Goal: Transaction & Acquisition: Purchase product/service

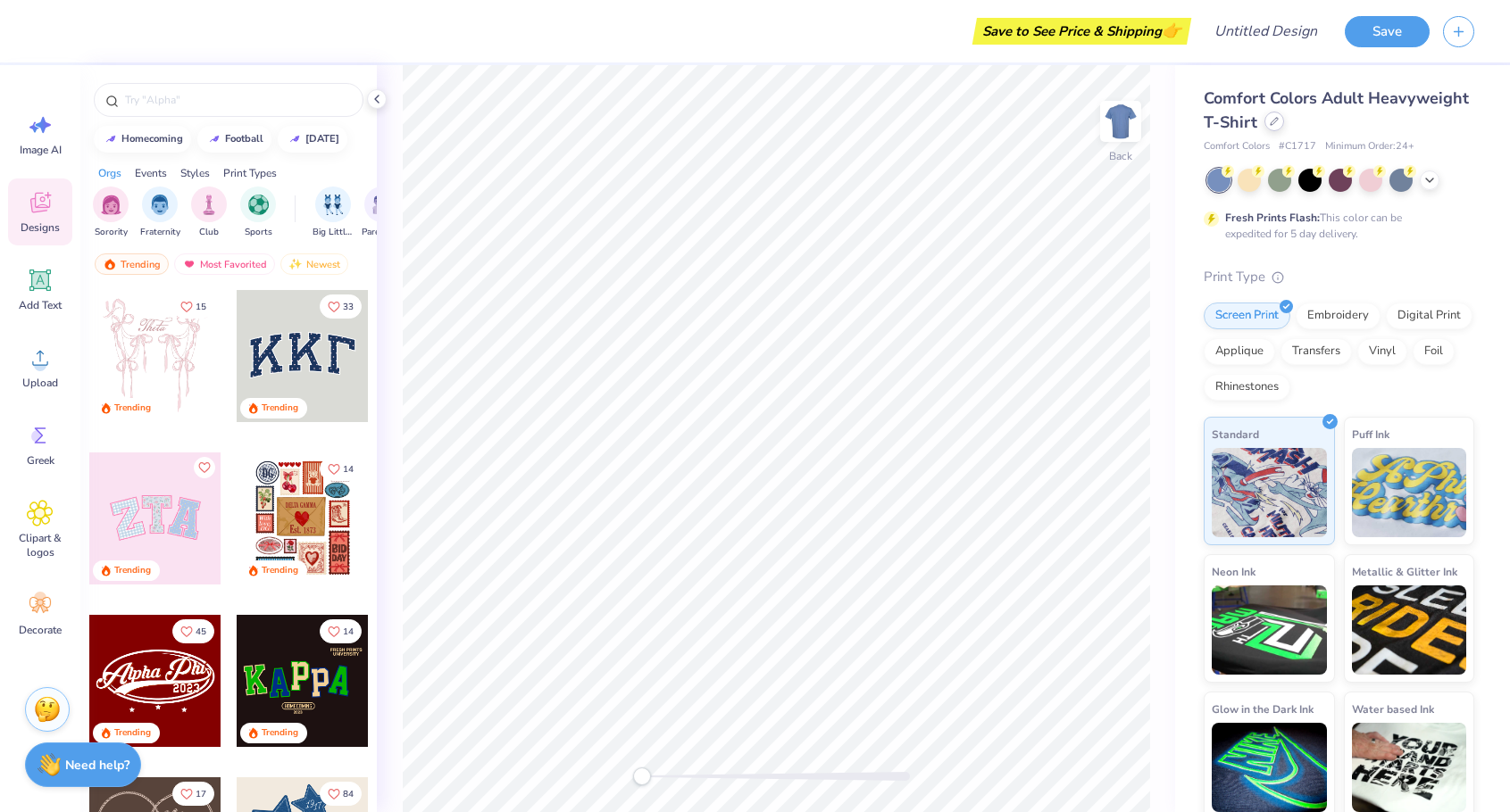
click at [1268, 128] on div at bounding box center [1273, 121] width 19 height 19
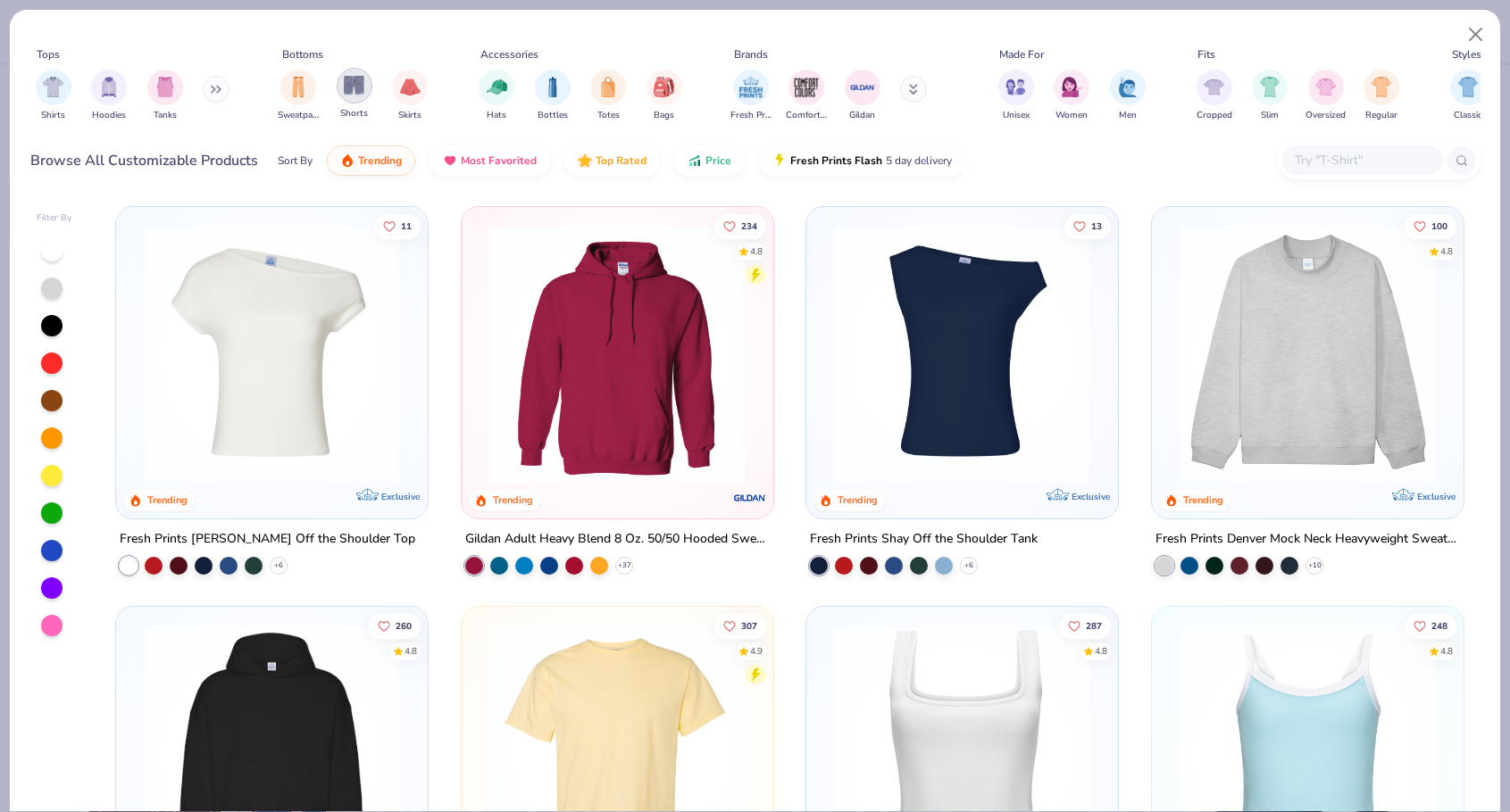
click at [358, 93] on img "filter for Shorts" at bounding box center [354, 85] width 20 height 20
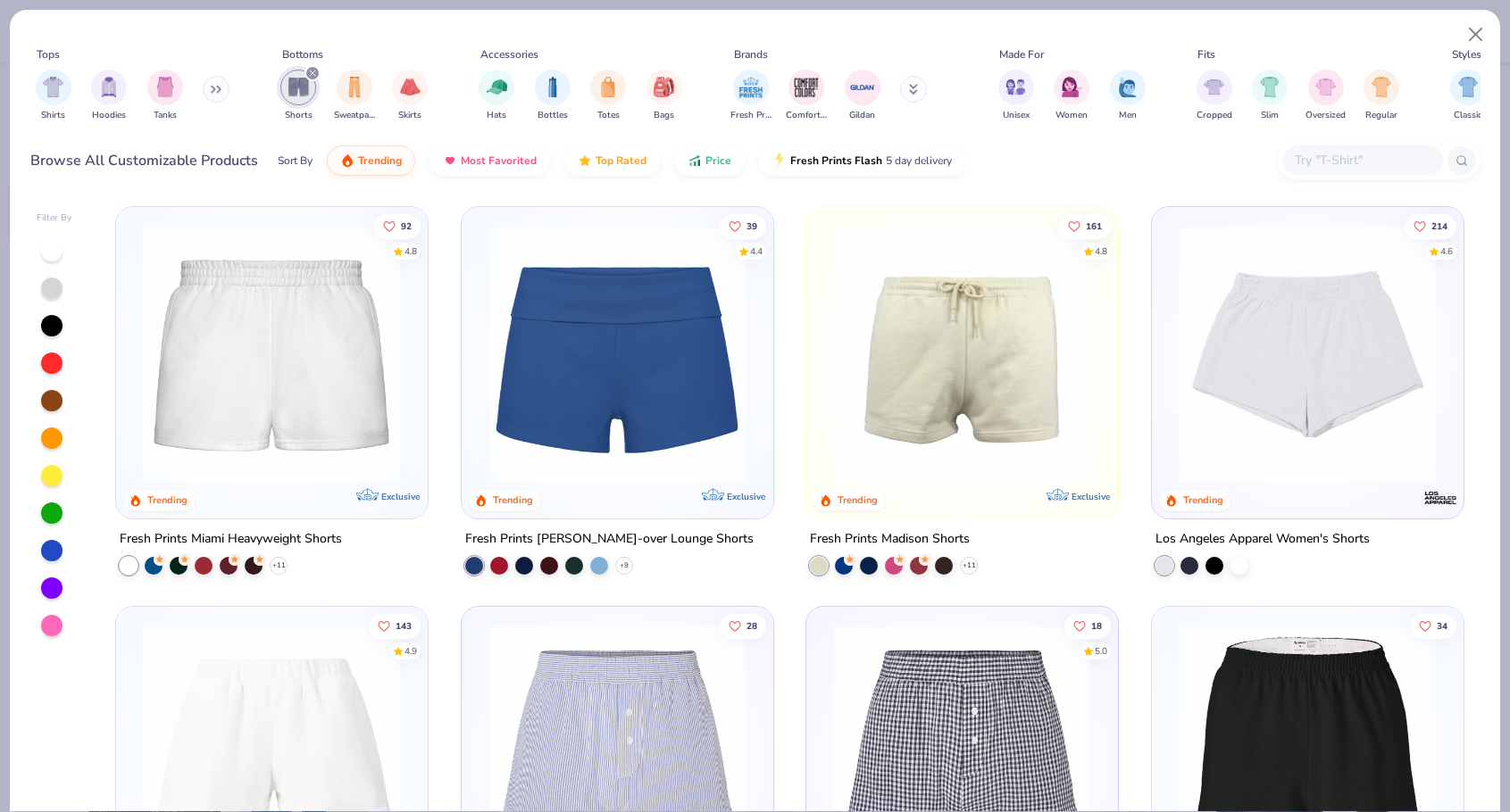
click at [35, 621] on div "Filter By 92 4.8 Trending Exclusive Fresh Prints Miami Heavyweight Shorts + 11 …" at bounding box center [755, 501] width 1491 height 619
click at [44, 621] on div at bounding box center [51, 625] width 21 height 21
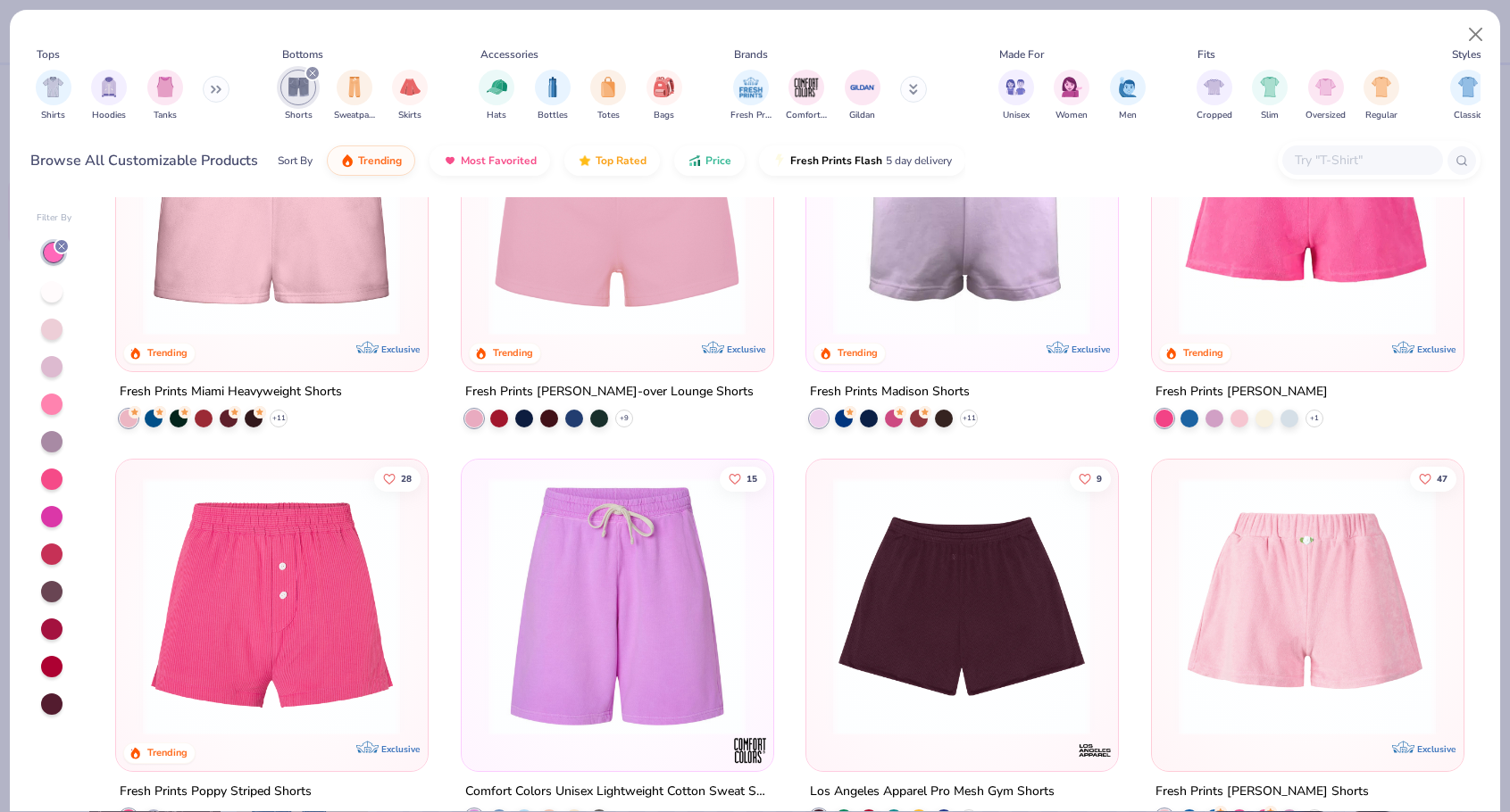
scroll to position [152, 0]
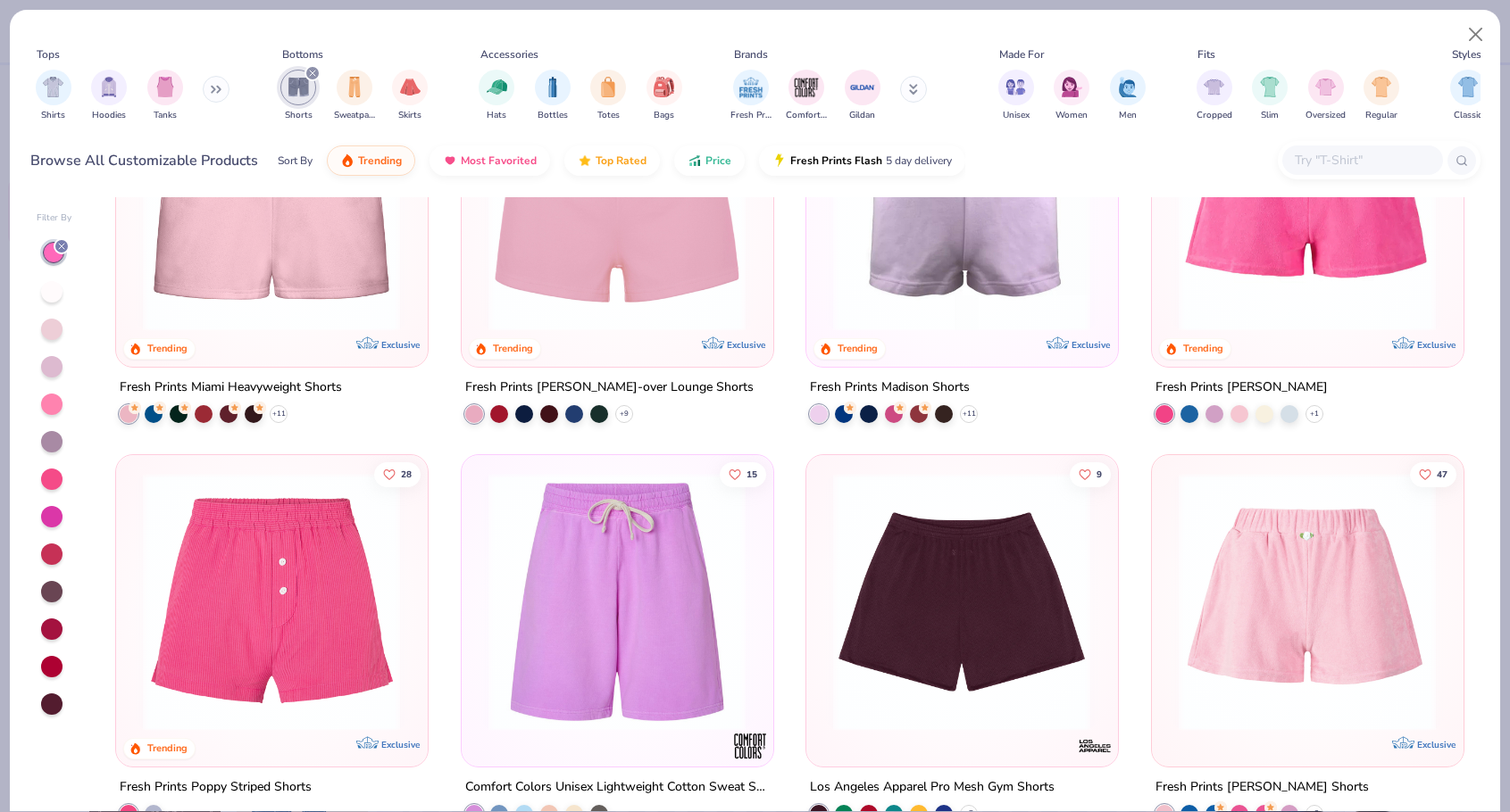
click at [1185, 376] on div "Fresh Prints Terry Shorts" at bounding box center [1242, 387] width 172 height 22
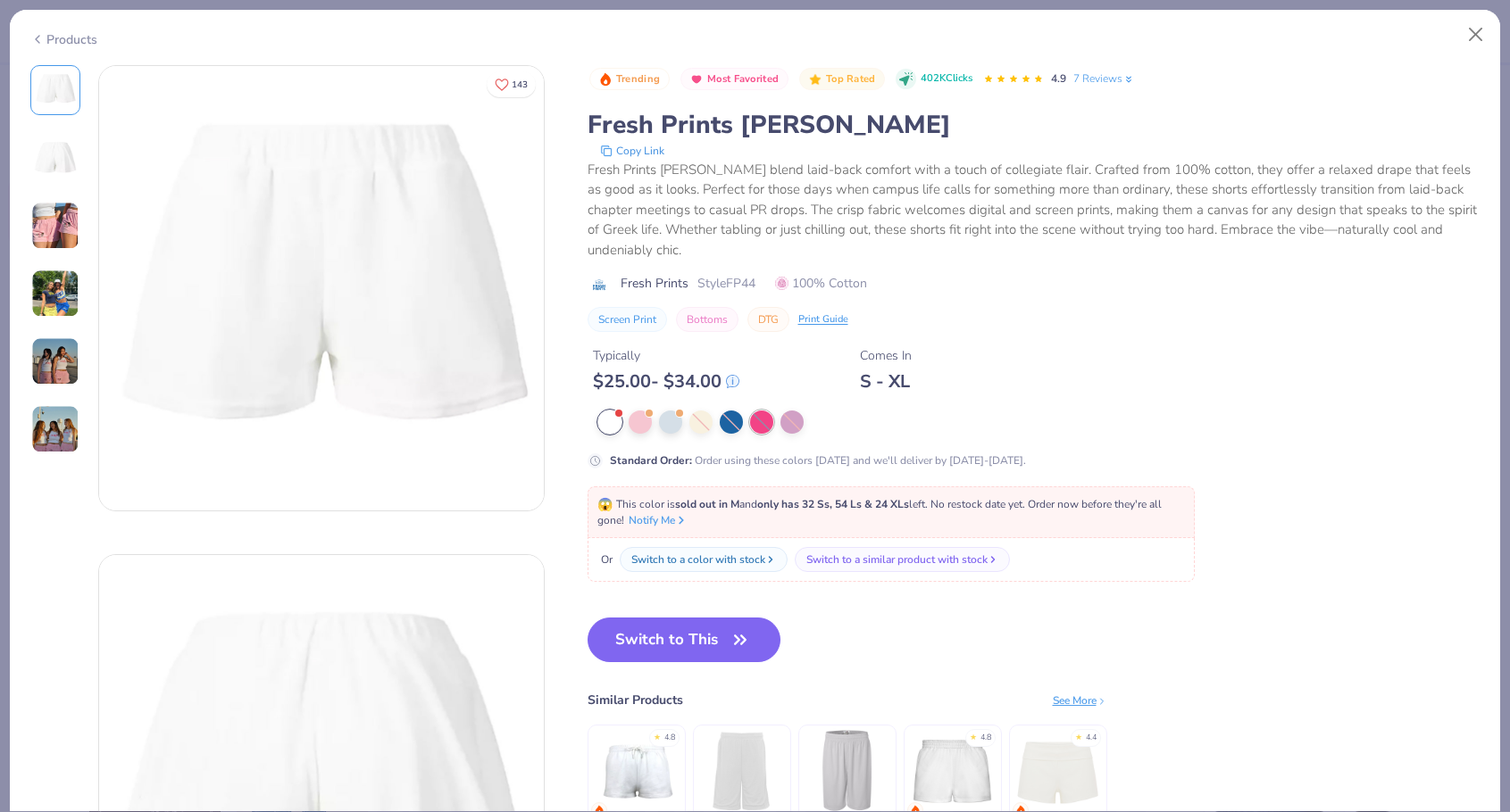
click at [771, 427] on div at bounding box center [761, 422] width 23 height 23
click at [1468, 24] on button "Close" at bounding box center [1476, 34] width 34 height 34
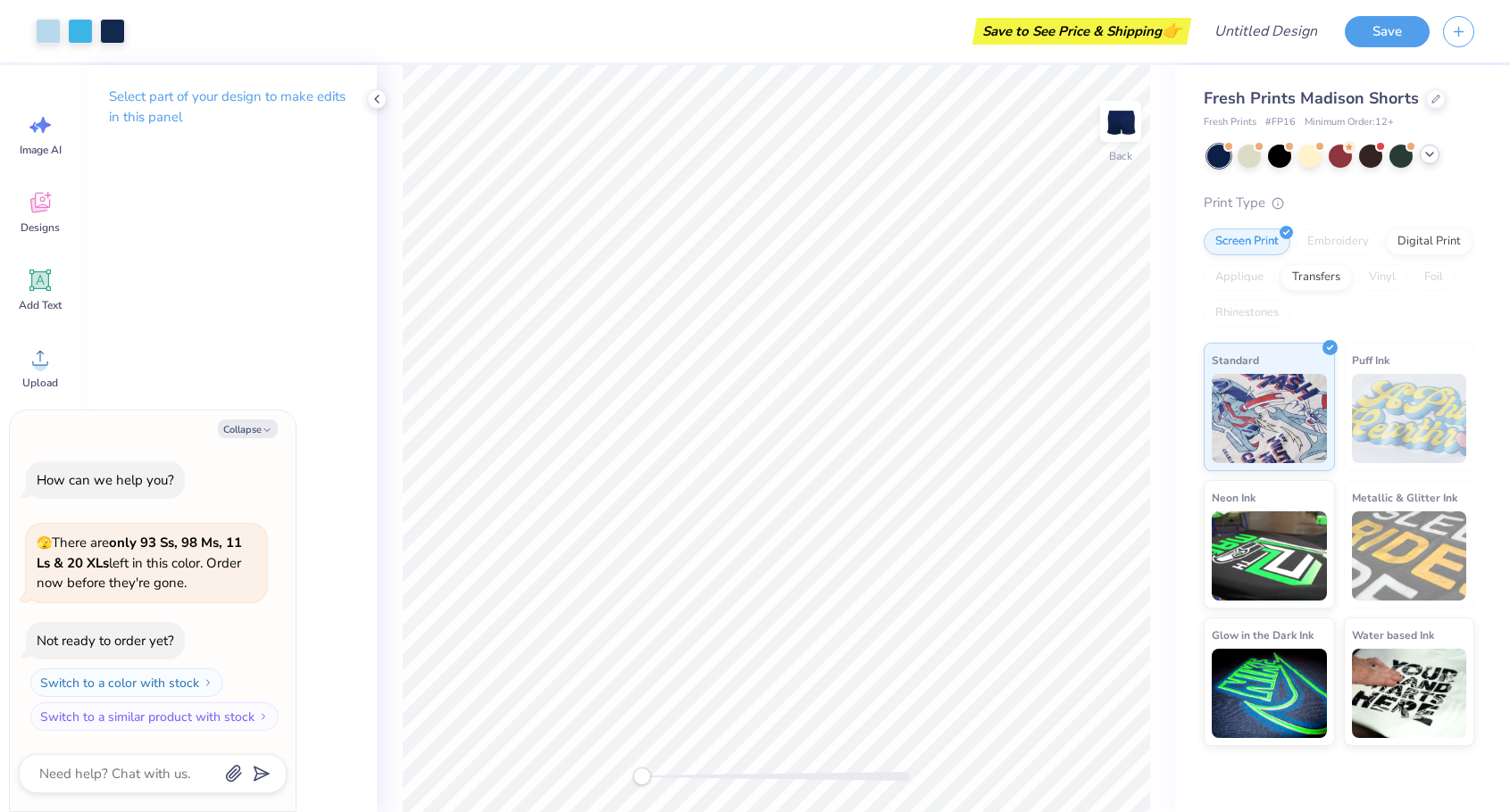
click at [1431, 156] on icon at bounding box center [1430, 155] width 15 height 15
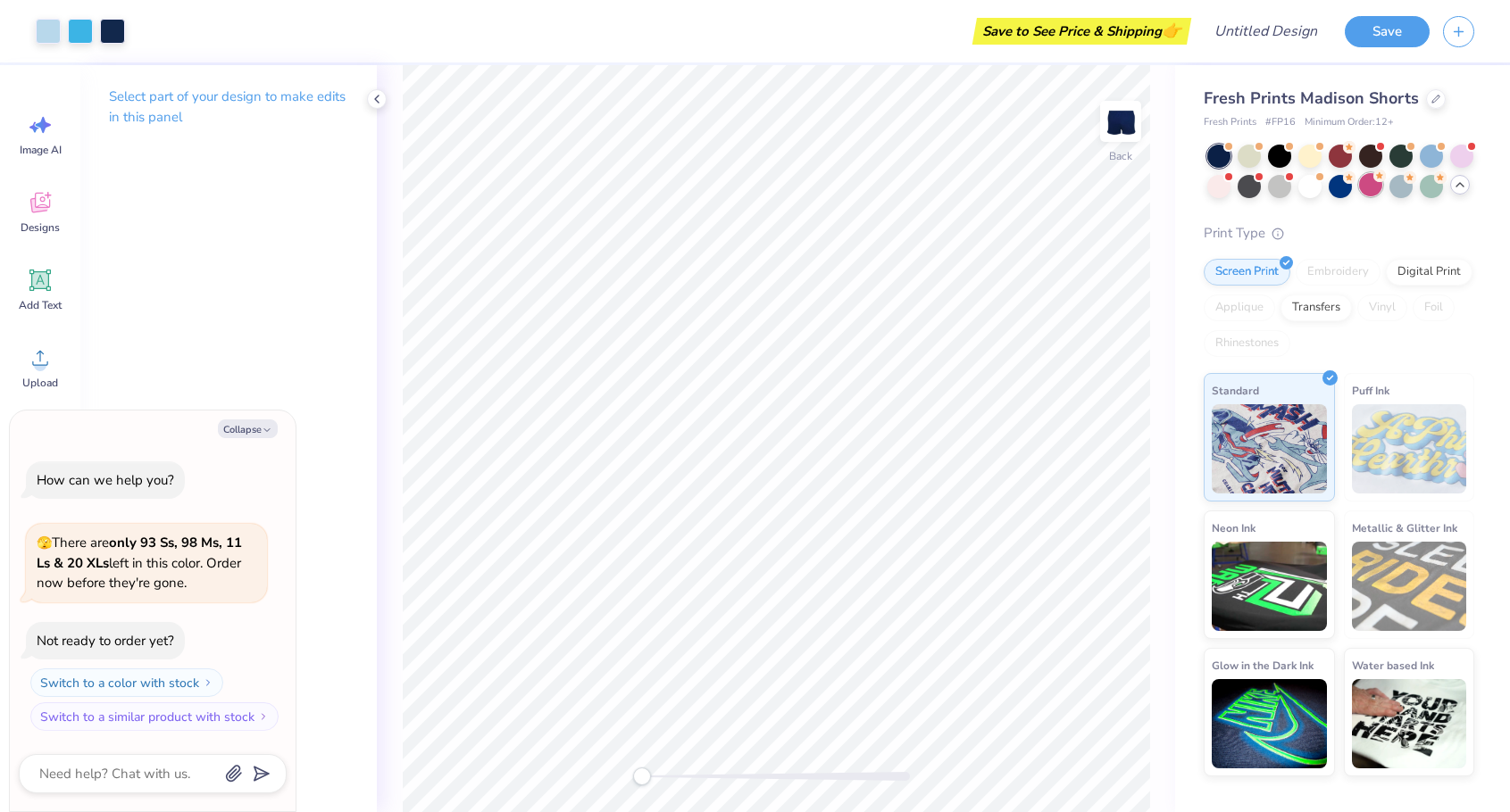
click at [1376, 184] on div at bounding box center [1371, 184] width 23 height 23
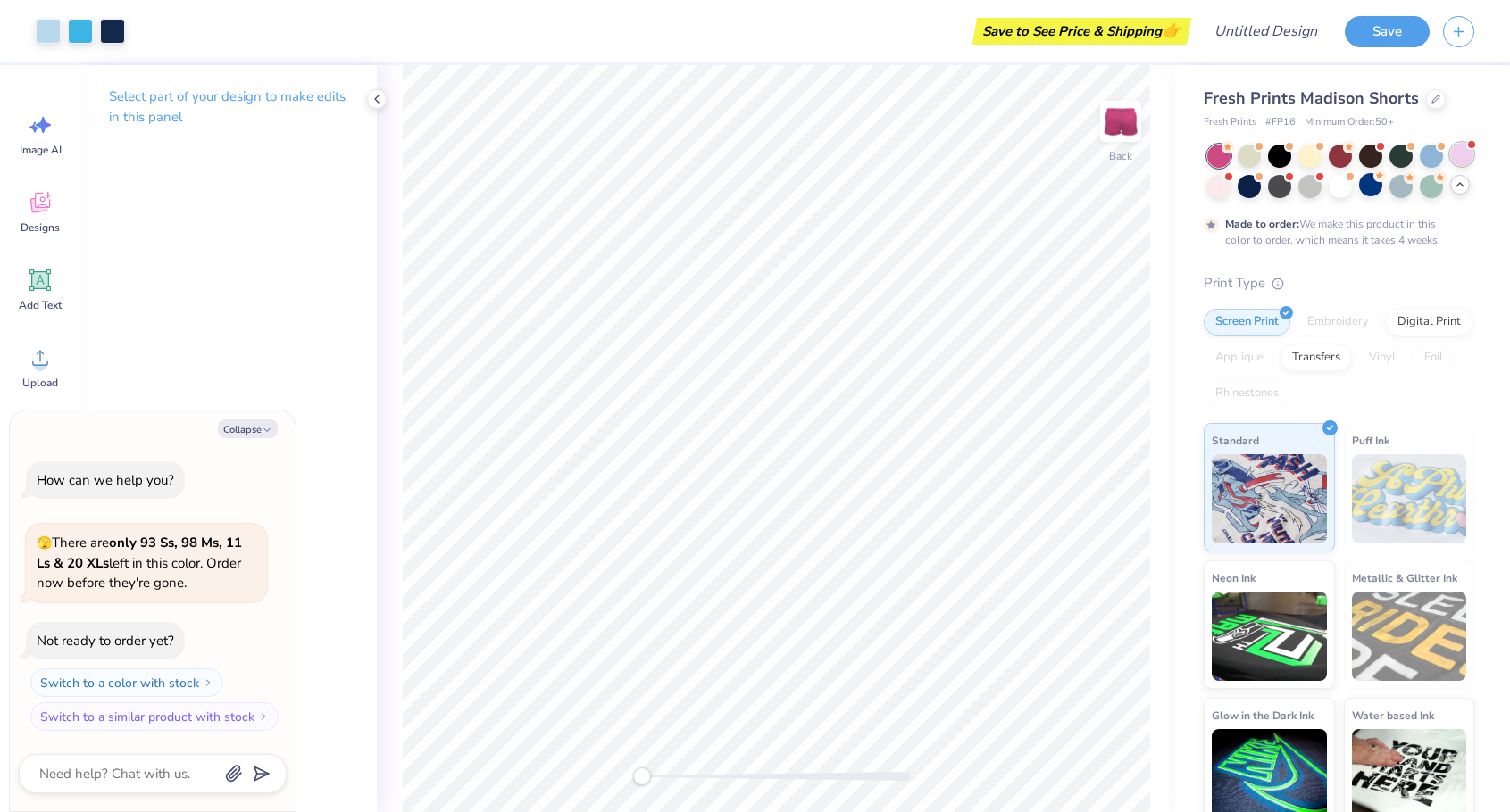
scroll to position [11, 0]
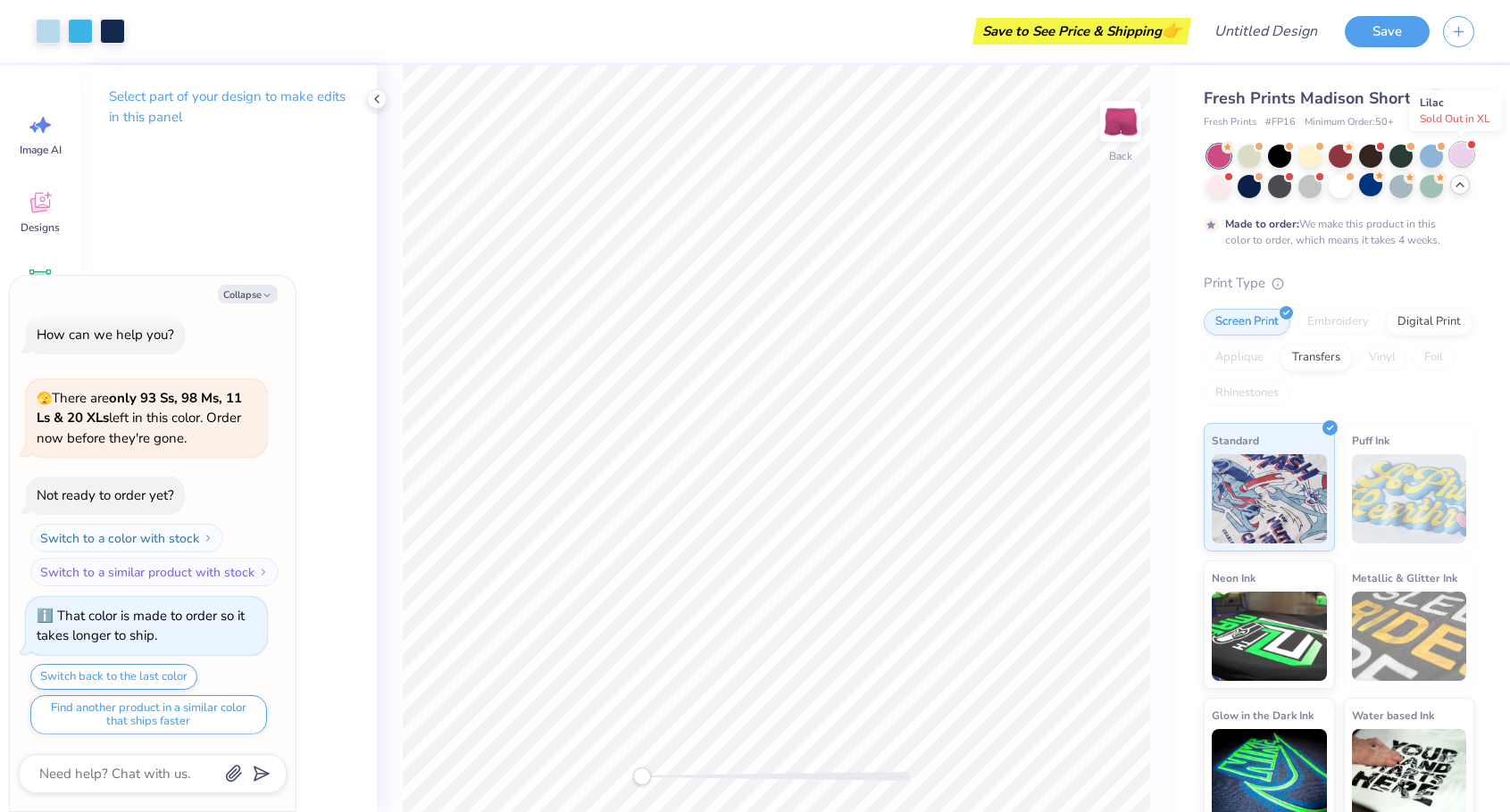
click at [1459, 154] on div at bounding box center [1461, 154] width 23 height 23
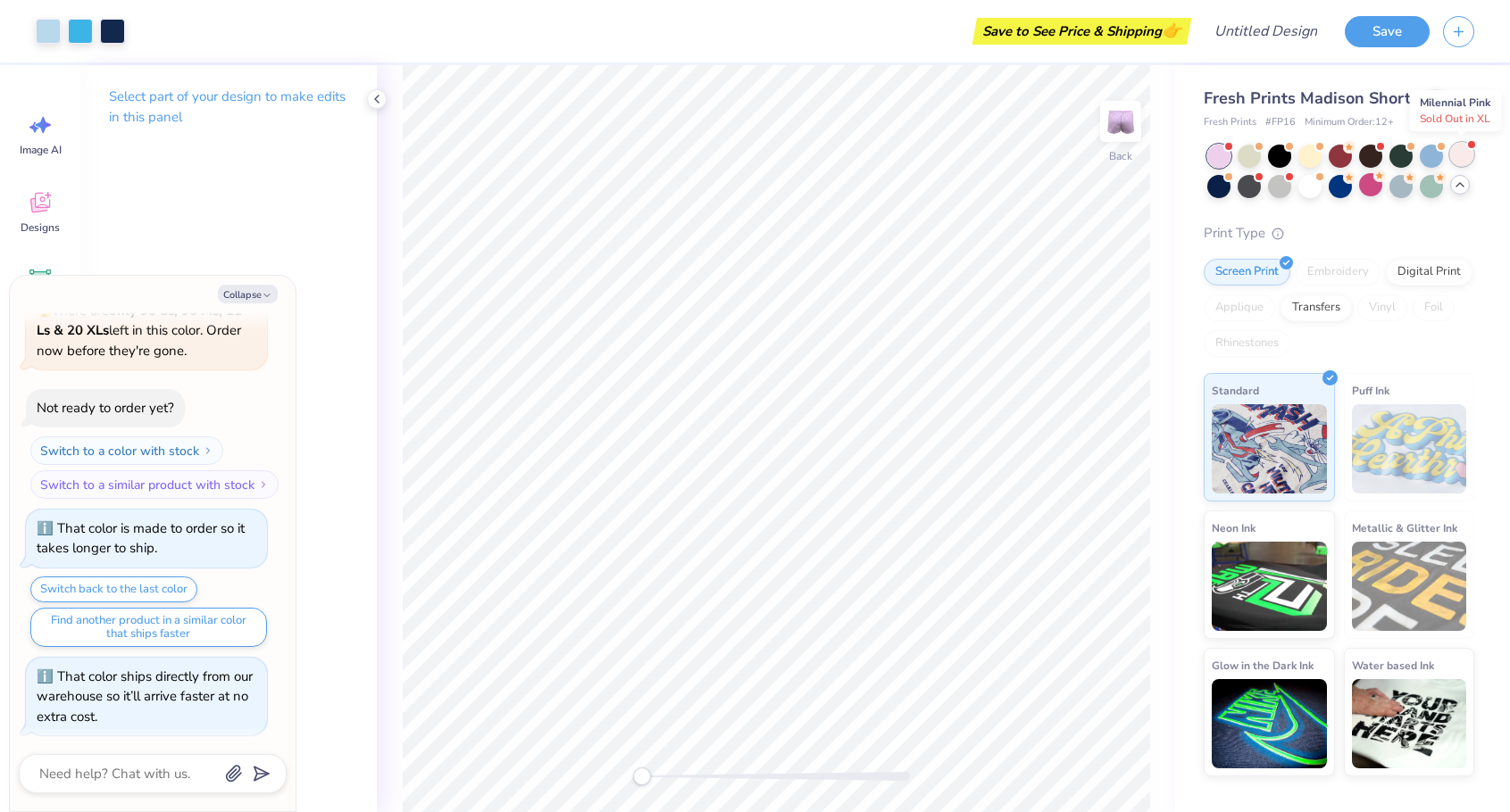
scroll to position [348, 0]
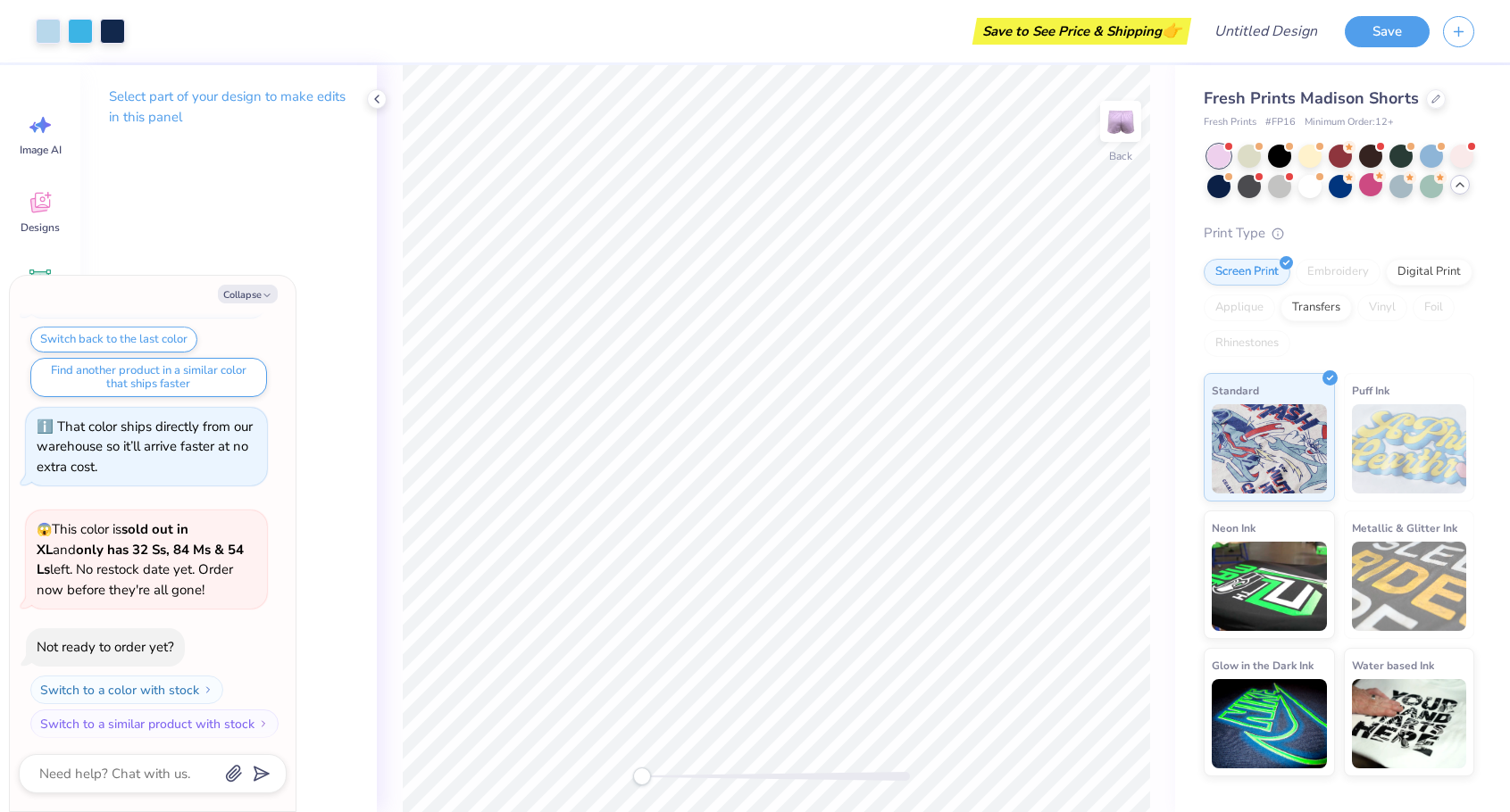
click at [1265, 154] on div at bounding box center [1340, 171] width 267 height 53
click at [1249, 155] on div at bounding box center [1249, 154] width 23 height 23
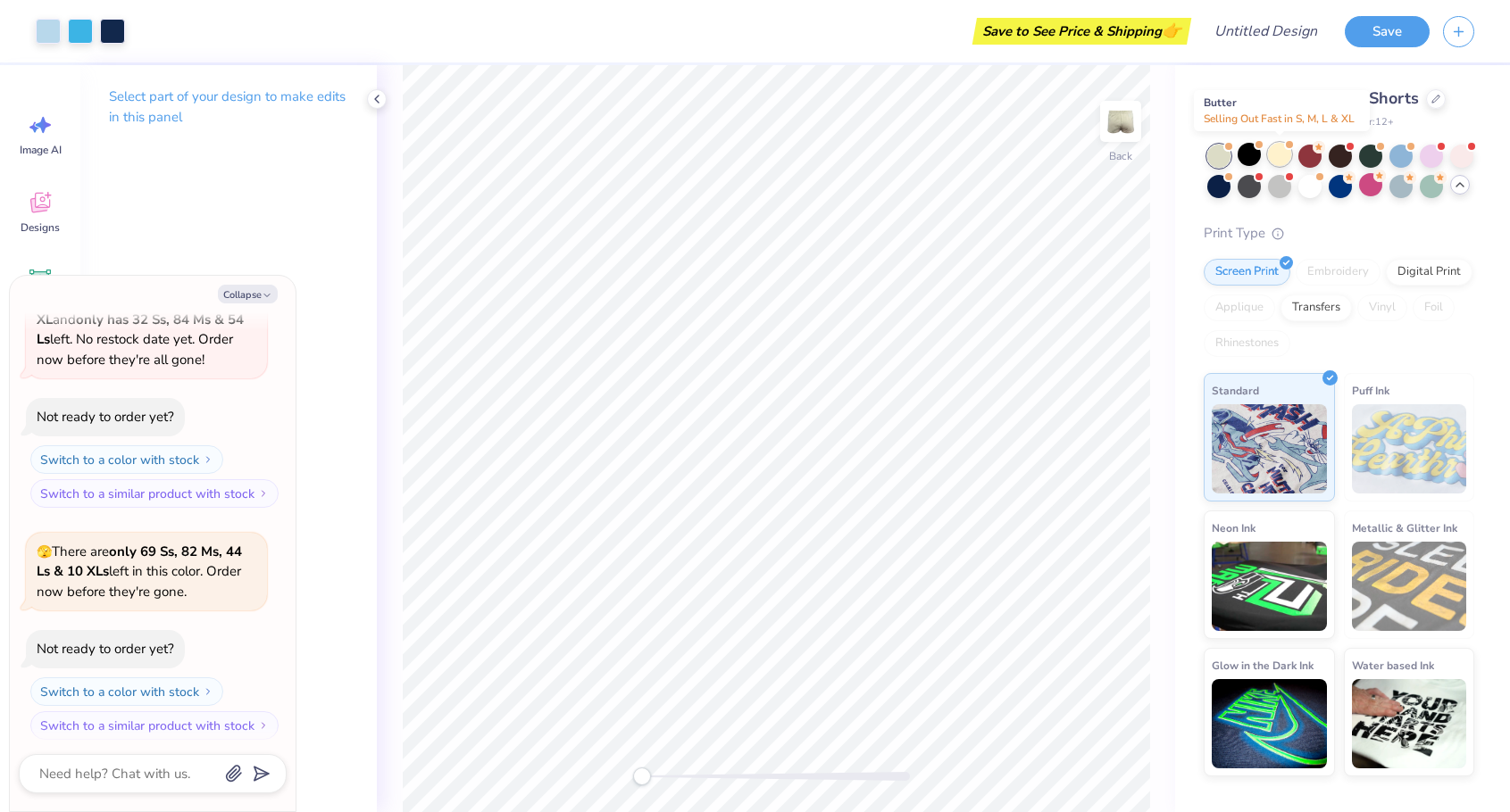
click at [1284, 159] on div at bounding box center [1279, 154] width 23 height 23
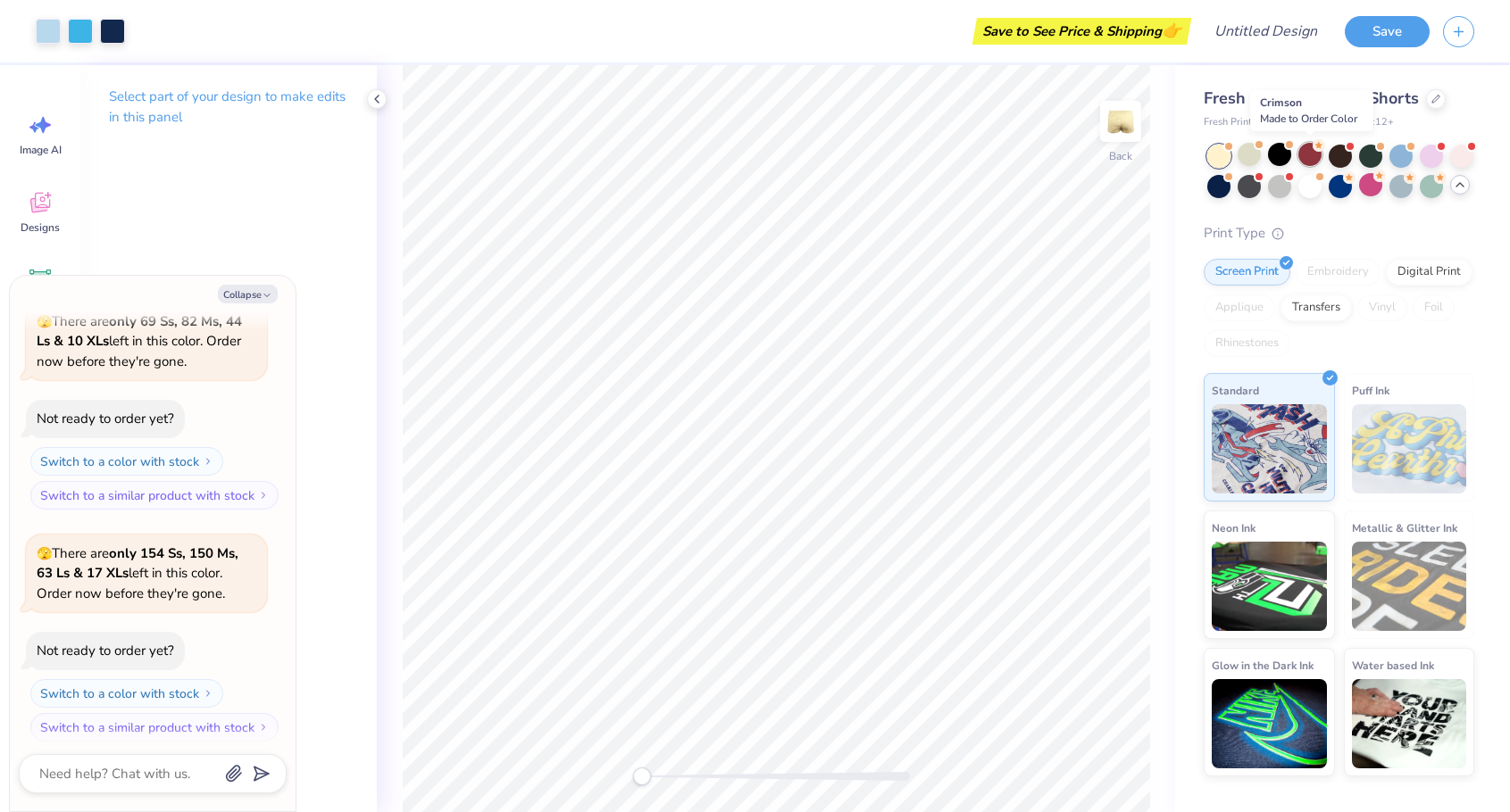
click at [1303, 159] on div at bounding box center [1309, 154] width 23 height 23
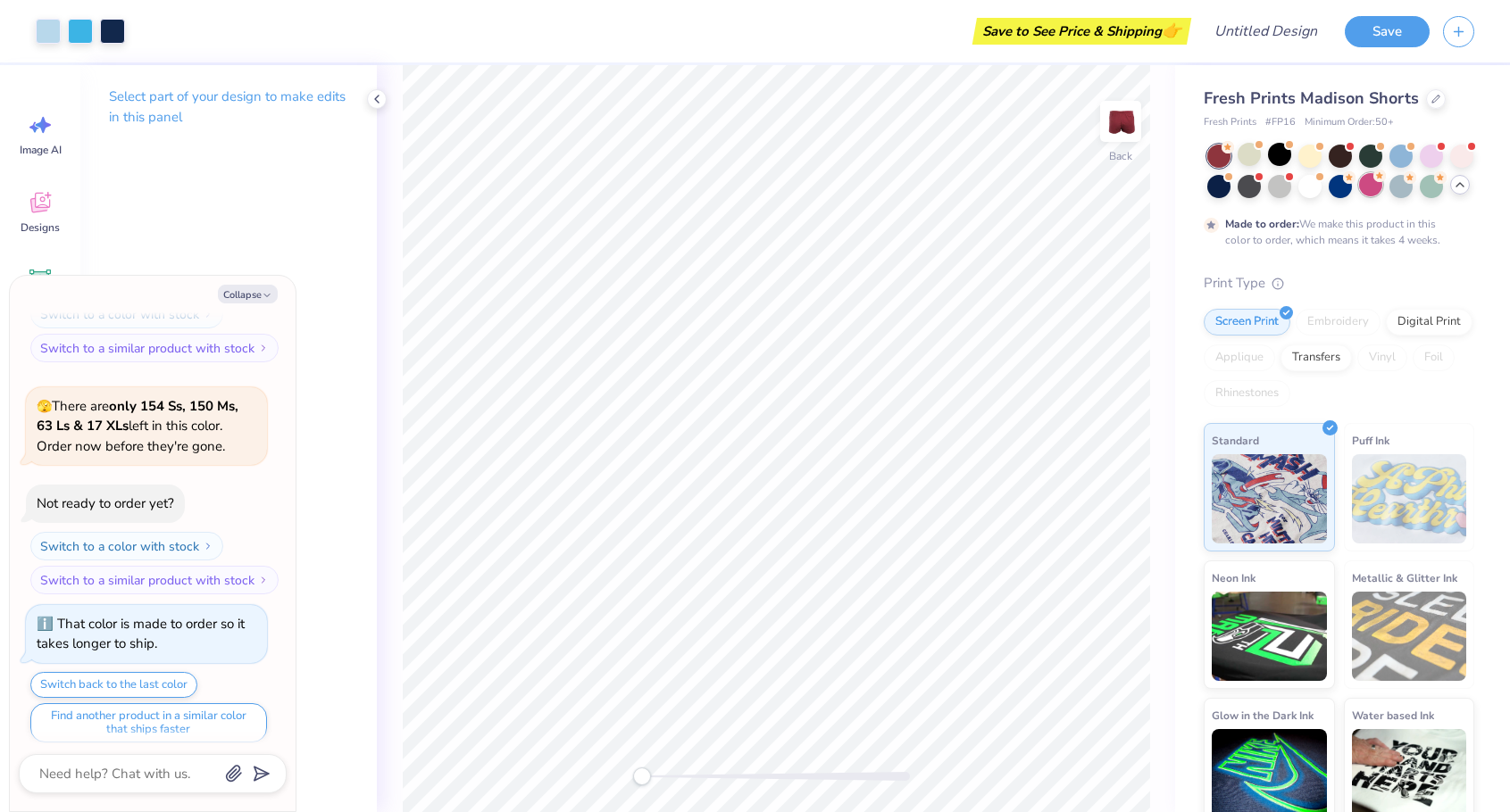
click at [1369, 190] on div at bounding box center [1371, 184] width 23 height 23
type textarea "x"
